Goal: Navigation & Orientation: Understand site structure

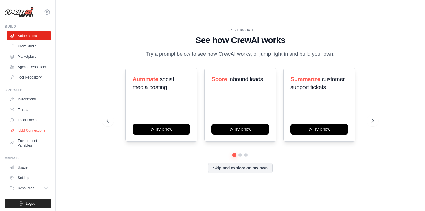
click at [26, 132] on link "LLM Connections" at bounding box center [30, 130] width 44 height 9
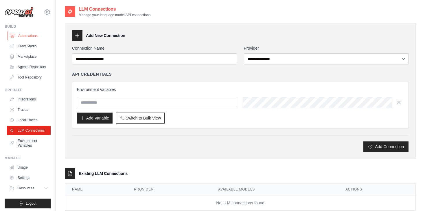
click at [28, 37] on link "Automations" at bounding box center [30, 35] width 44 height 9
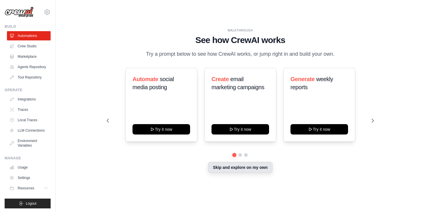
click at [222, 170] on button "Skip and explore on my own" at bounding box center [240, 167] width 64 height 11
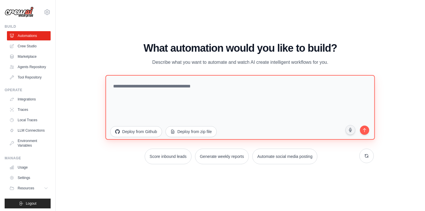
click at [178, 95] on textarea at bounding box center [240, 107] width 269 height 65
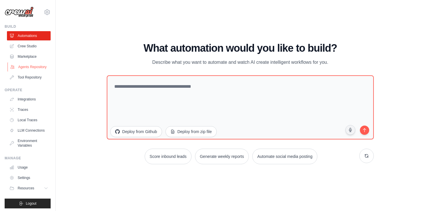
click at [37, 69] on link "Agents Repository" at bounding box center [30, 66] width 44 height 9
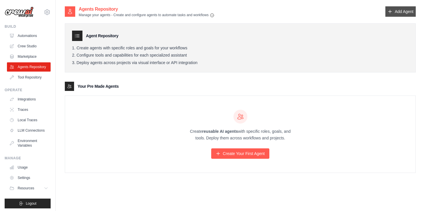
click at [408, 14] on link "Add Agent" at bounding box center [400, 11] width 30 height 10
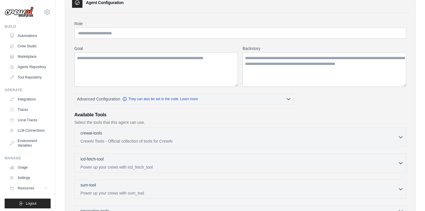
scroll to position [34, 0]
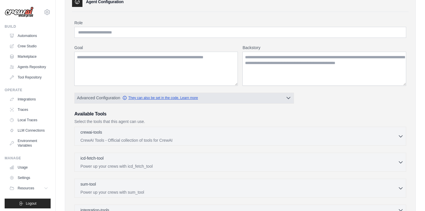
click at [156, 99] on link "They can also be set in the code. Learn more" at bounding box center [159, 98] width 75 height 5
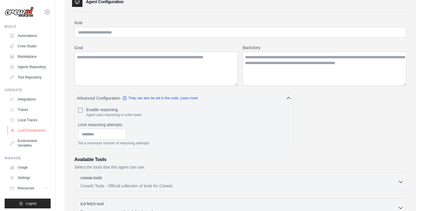
scroll to position [2, 0]
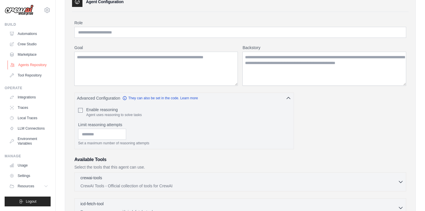
click at [40, 63] on link "Agents Repository" at bounding box center [30, 64] width 44 height 9
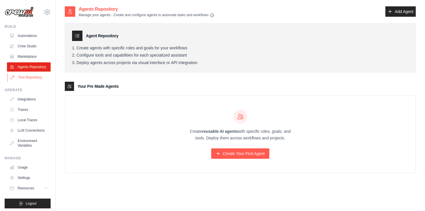
click at [30, 75] on link "Tool Repository" at bounding box center [30, 77] width 44 height 9
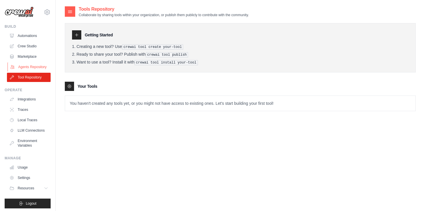
click at [33, 63] on link "Agents Repository" at bounding box center [30, 66] width 44 height 9
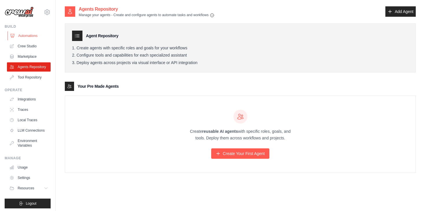
click at [35, 34] on link "Automations" at bounding box center [30, 35] width 44 height 9
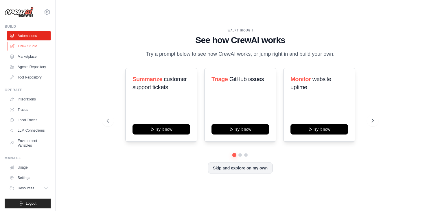
click at [23, 45] on link "Crew Studio" at bounding box center [30, 46] width 44 height 9
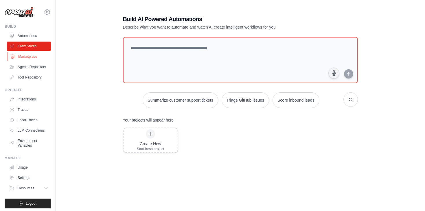
click at [28, 58] on link "Marketplace" at bounding box center [30, 56] width 44 height 9
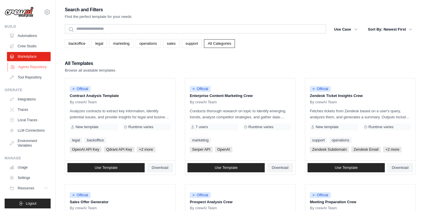
click at [29, 67] on link "Agents Repository" at bounding box center [30, 66] width 44 height 9
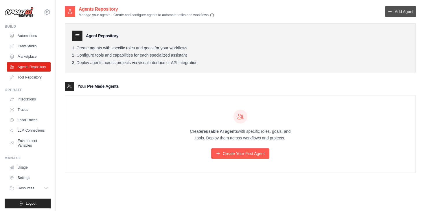
click at [400, 14] on link "Add Agent" at bounding box center [400, 11] width 30 height 10
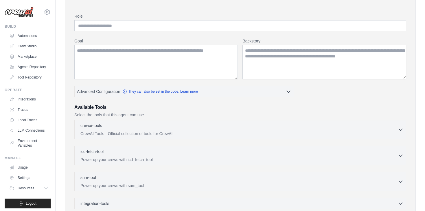
scroll to position [55, 0]
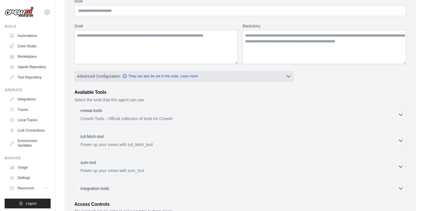
click at [252, 78] on button "Advanced Configuration They can also be set in the code. Learn more" at bounding box center [184, 76] width 219 height 10
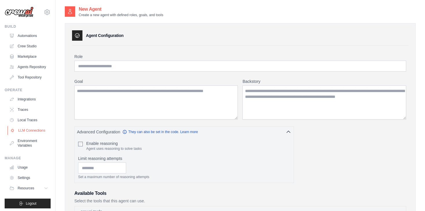
scroll to position [2, 0]
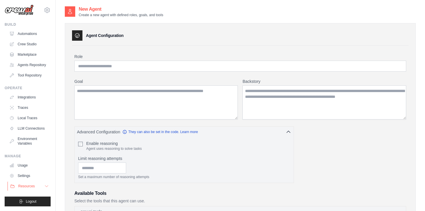
click at [35, 186] on button "Resources" at bounding box center [30, 186] width 44 height 9
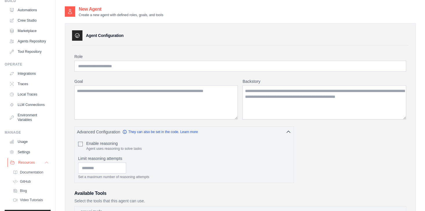
scroll to position [39, 0]
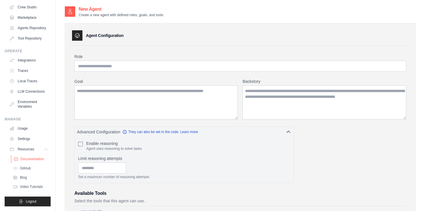
click at [37, 160] on span "Documentation" at bounding box center [32, 159] width 23 height 5
click at [25, 129] on link "Usage" at bounding box center [30, 128] width 44 height 9
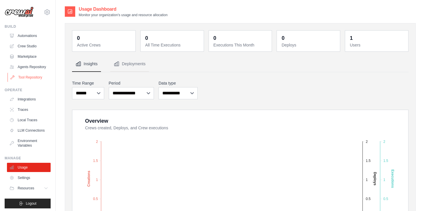
click at [34, 79] on link "Tool Repository" at bounding box center [30, 77] width 44 height 9
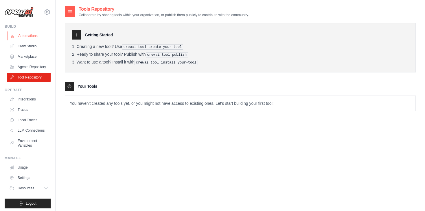
click at [35, 37] on link "Automations" at bounding box center [30, 35] width 44 height 9
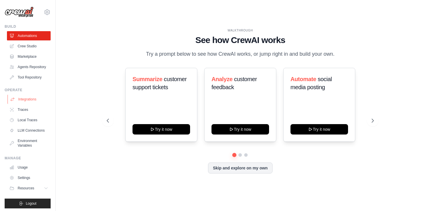
click at [28, 99] on link "Integrations" at bounding box center [30, 99] width 44 height 9
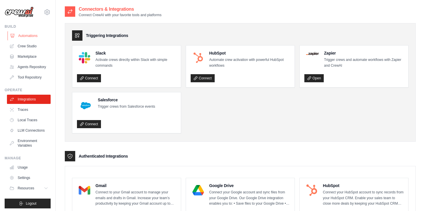
click at [34, 38] on link "Automations" at bounding box center [30, 35] width 44 height 9
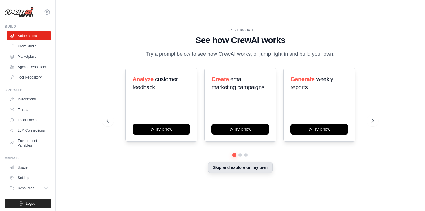
click at [229, 169] on button "Skip and explore on my own" at bounding box center [240, 167] width 64 height 11
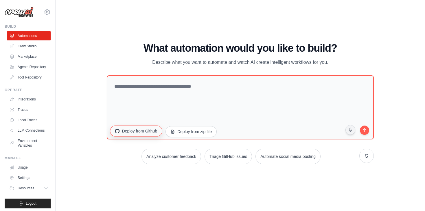
click at [149, 131] on button "Deploy from Github" at bounding box center [136, 130] width 52 height 11
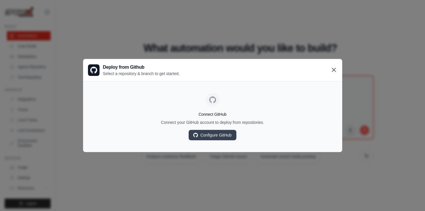
click at [332, 71] on icon at bounding box center [333, 69] width 3 height 3
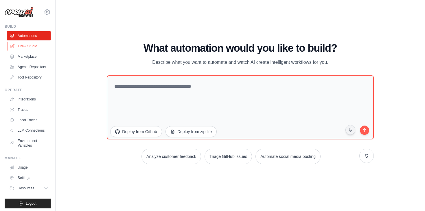
click at [23, 44] on link "Crew Studio" at bounding box center [30, 46] width 44 height 9
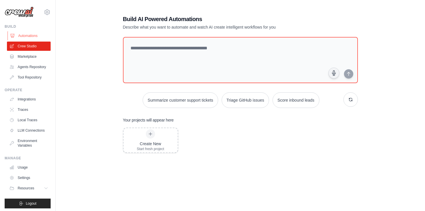
click at [19, 33] on link "Automations" at bounding box center [30, 35] width 44 height 9
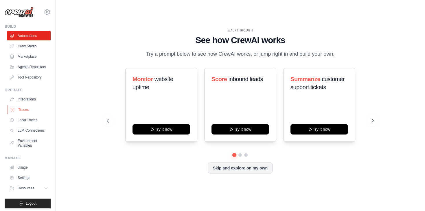
click at [28, 111] on link "Traces" at bounding box center [30, 109] width 44 height 9
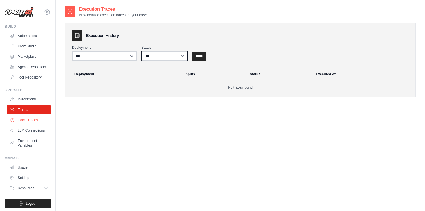
click at [27, 122] on link "Local Traces" at bounding box center [30, 120] width 44 height 9
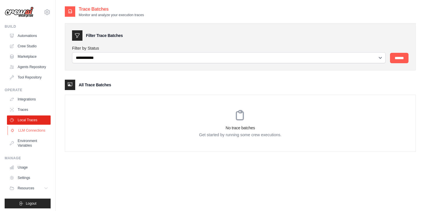
click at [33, 133] on link "LLM Connections" at bounding box center [30, 130] width 44 height 9
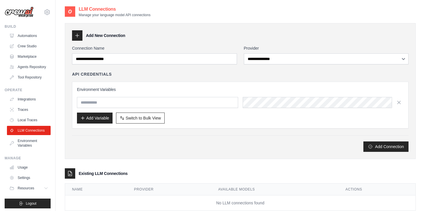
scroll to position [15, 0]
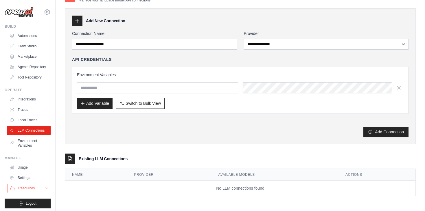
click at [28, 190] on span "Resources" at bounding box center [26, 188] width 16 height 5
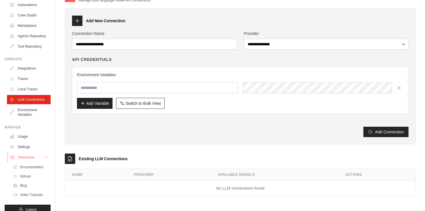
scroll to position [39, 0]
